Goal: Task Accomplishment & Management: Complete application form

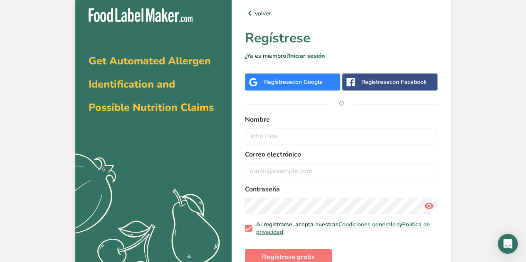
scroll to position [19, 0]
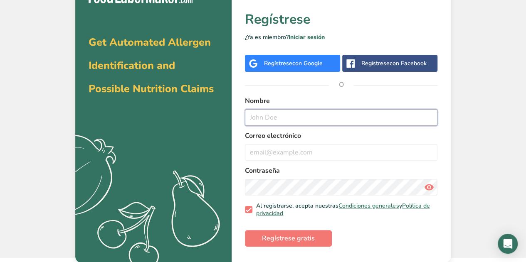
click at [282, 122] on input "text" at bounding box center [341, 117] width 192 height 17
type input "p"
type input "Paola"
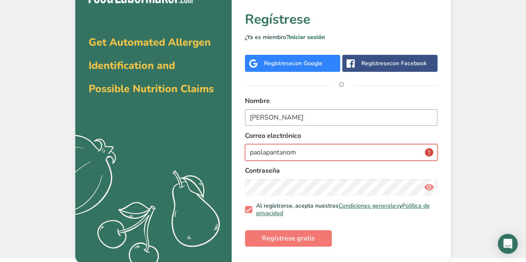
type input "paolapantanom"
